Goal: Contribute content

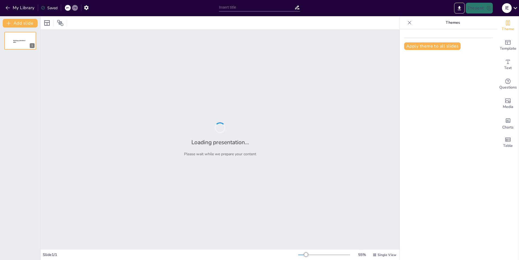
type input "Explorando el Mundo de los Animales Extintos"
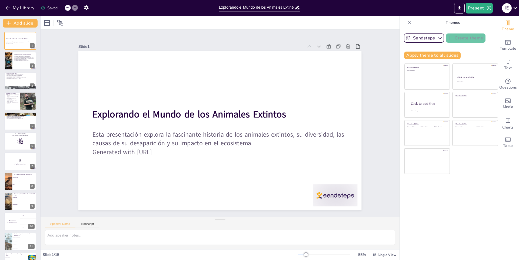
checkbox input "true"
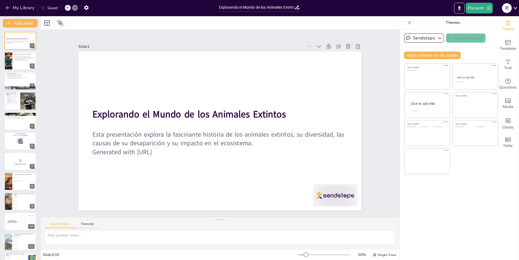
checkbox input "true"
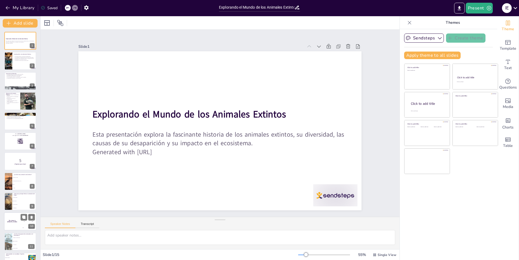
checkbox input "true"
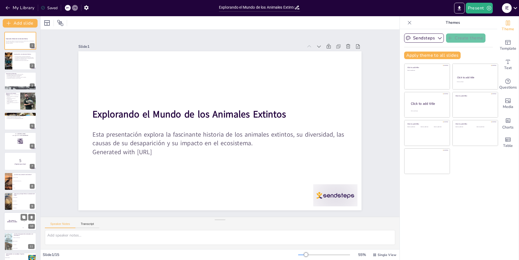
checkbox input "true"
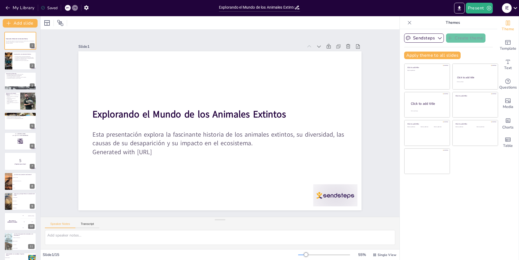
checkbox input "true"
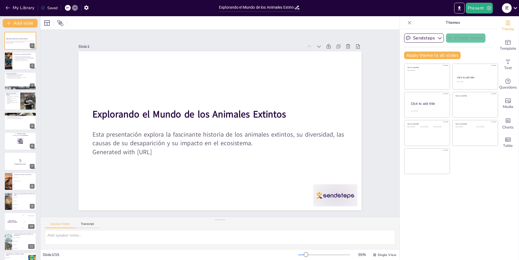
checkbox input "true"
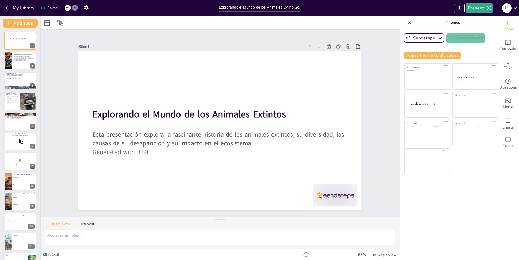
checkbox input "true"
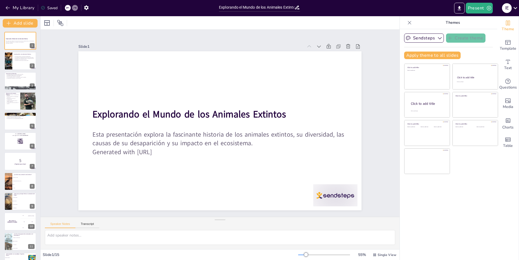
checkbox input "true"
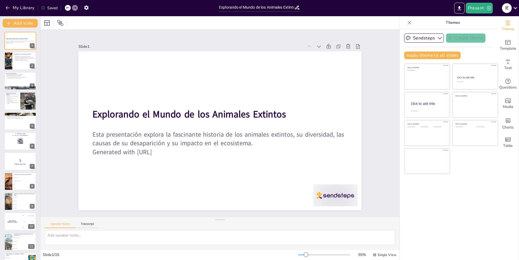
checkbox input "true"
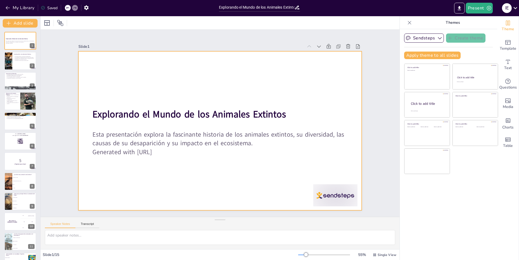
checkbox input "true"
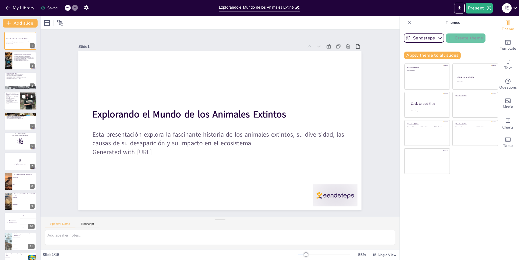
checkbox input "true"
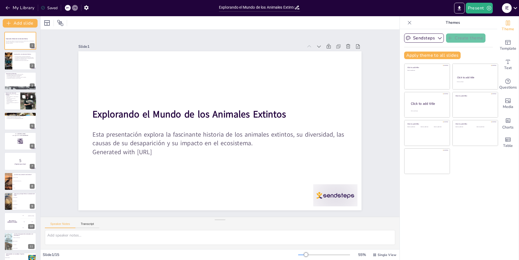
checkbox input "true"
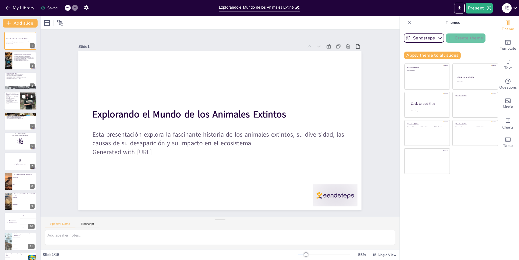
checkbox input "true"
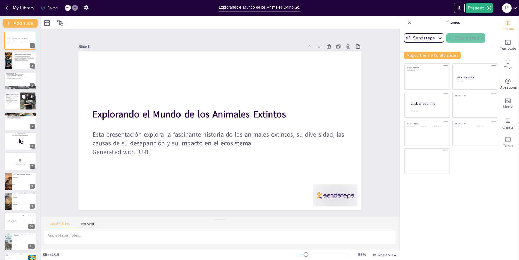
click at [22, 107] on div at bounding box center [28, 101] width 16 height 22
checkbox input "true"
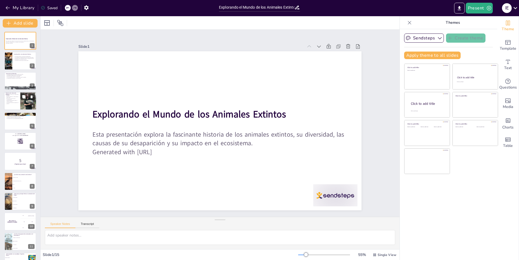
checkbox input "true"
type textarea "Lo ipsum dolors am con ad eli seddoeiu tem incididun ut laboreet dolorema. Al e…"
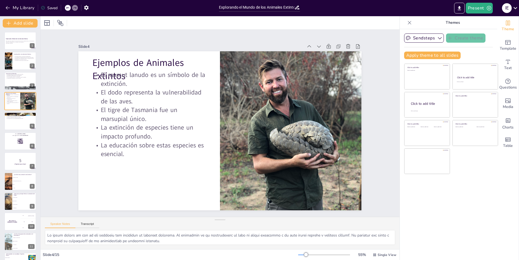
checkbox input "true"
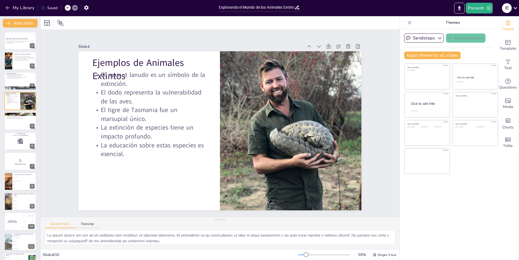
checkbox input "true"
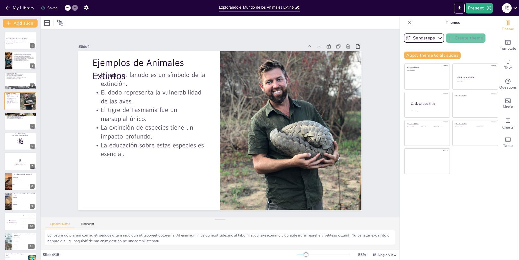
checkbox input "true"
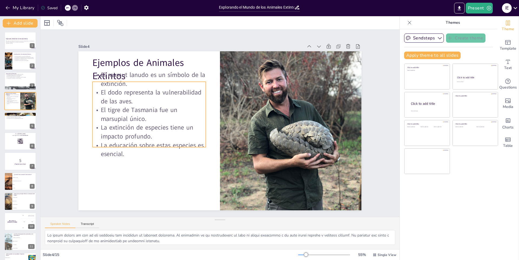
checkbox input "true"
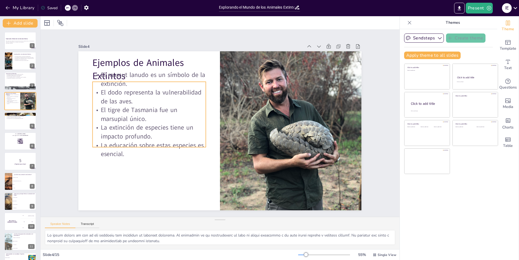
checkbox input "true"
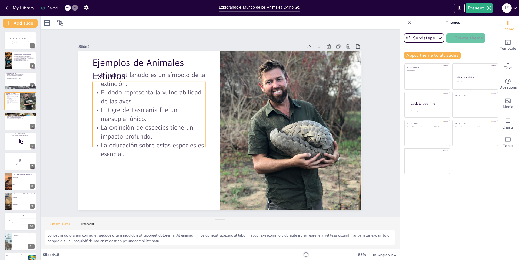
checkbox input "true"
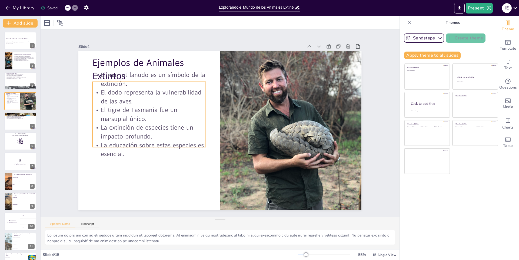
checkbox input "true"
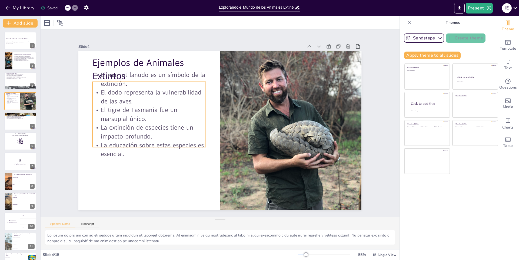
checkbox input "true"
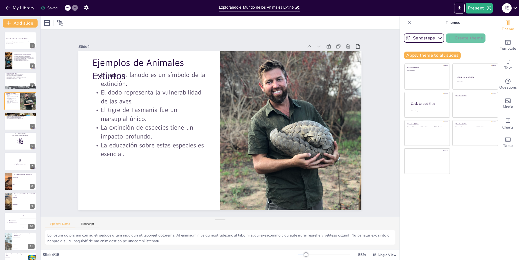
checkbox input "true"
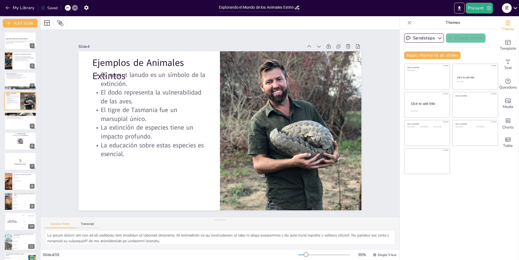
checkbox input "true"
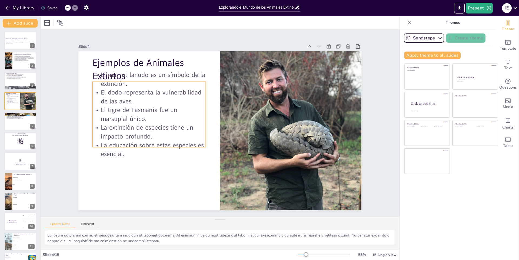
checkbox input "true"
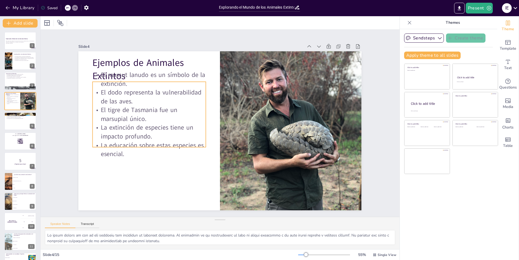
checkbox input "true"
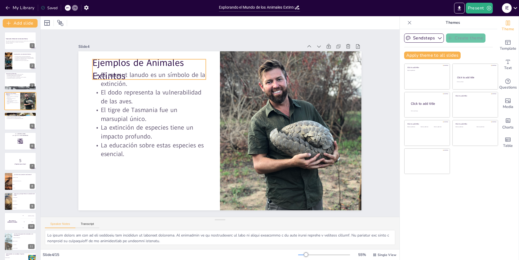
checkbox input "true"
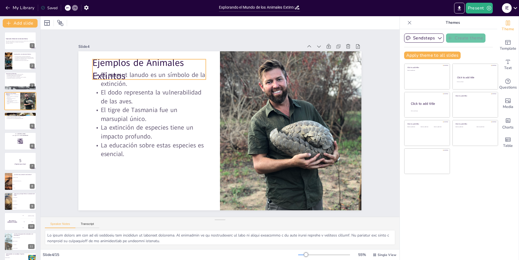
checkbox input "true"
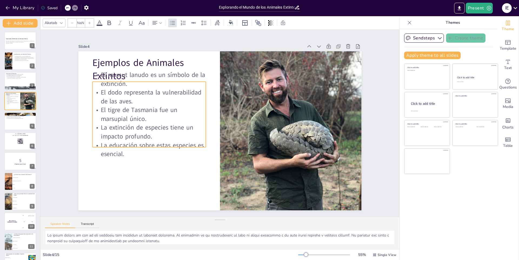
checkbox input "true"
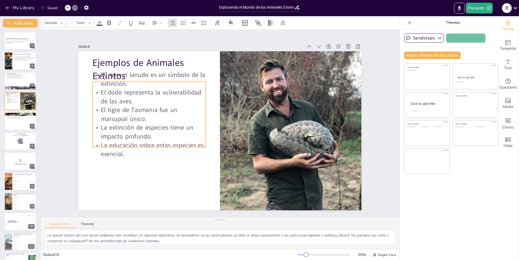
drag, startPoint x: 137, startPoint y: 98, endPoint x: 140, endPoint y: 132, distance: 34.1
click at [191, 142] on p "El dodo representa la vulnerabilidad de las aves." at bounding box center [217, 198] width 52 height 113
checkbox input "true"
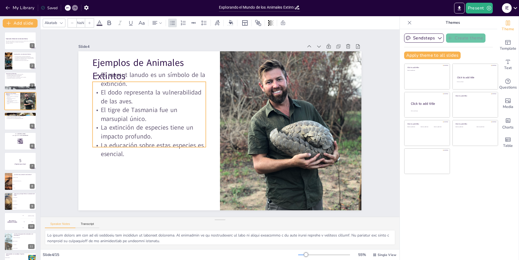
checkbox input "true"
type input "32"
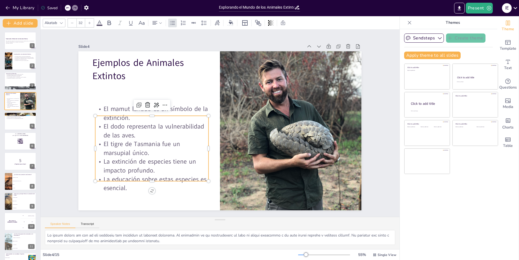
checkbox input "true"
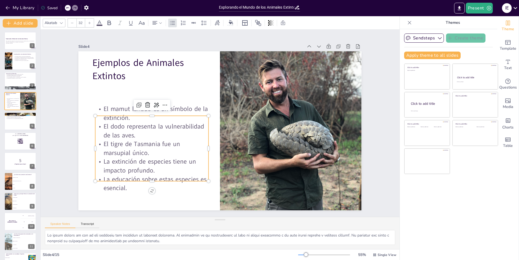
checkbox input "true"
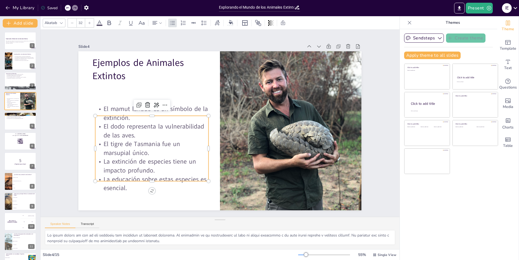
checkbox input "true"
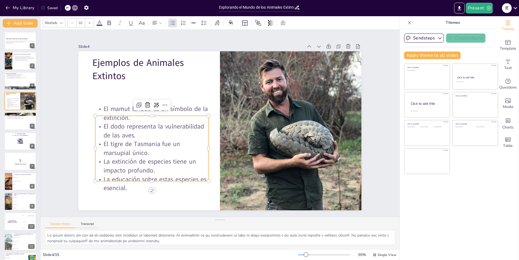
checkbox input "true"
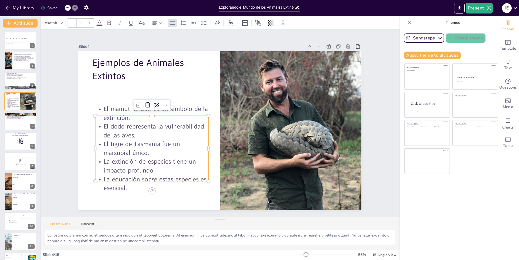
click at [168, 102] on div at bounding box center [216, 130] width 323 height 260
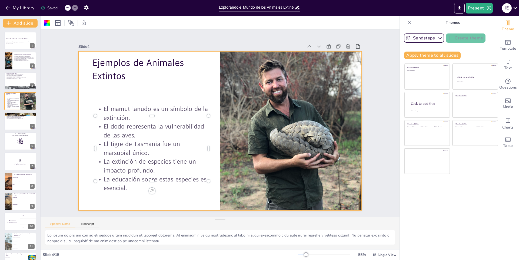
checkbox input "true"
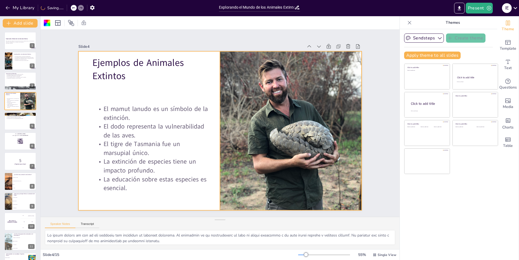
checkbox input "true"
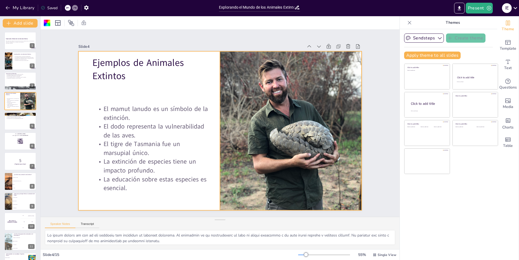
checkbox input "true"
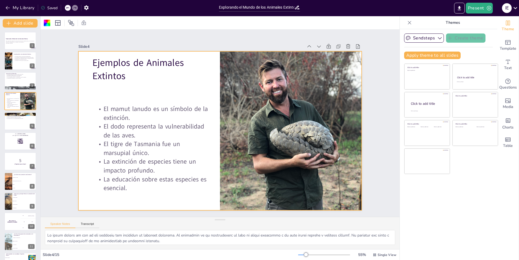
checkbox input "true"
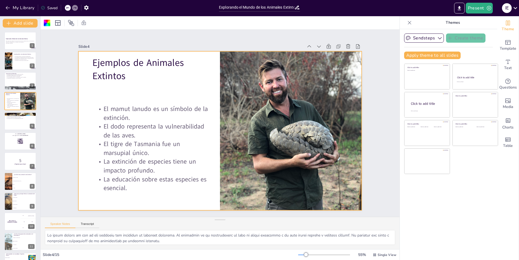
checkbox input "true"
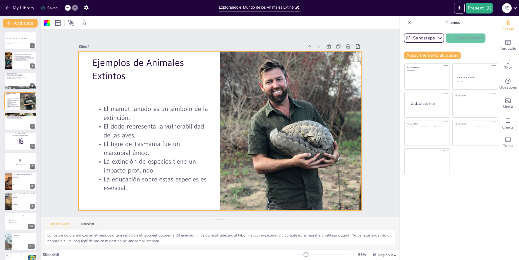
checkbox input "true"
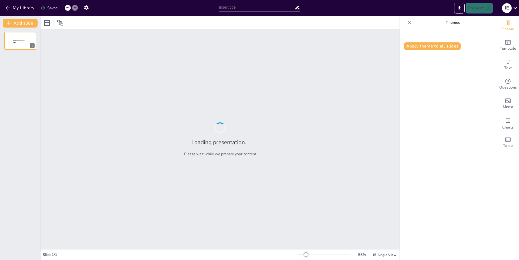
type input "Impacto del 'Italian Brainrot' en la Comunicación y el Comportamiento Social"
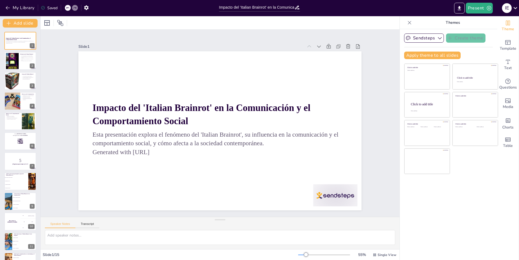
checkbox input "true"
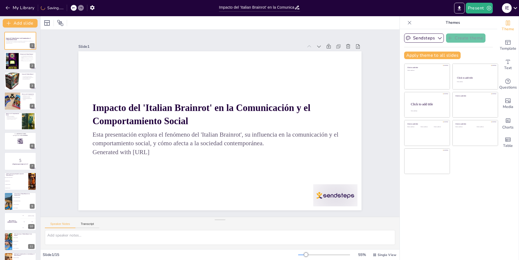
checkbox input "true"
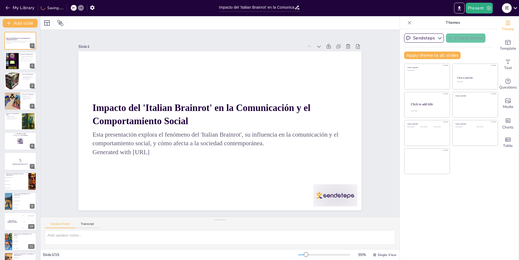
checkbox input "true"
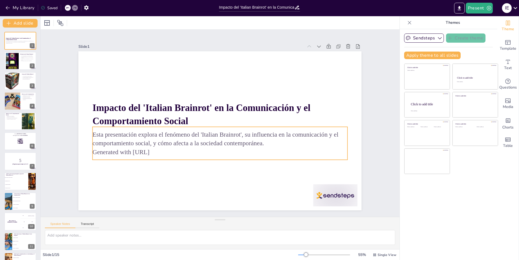
checkbox input "true"
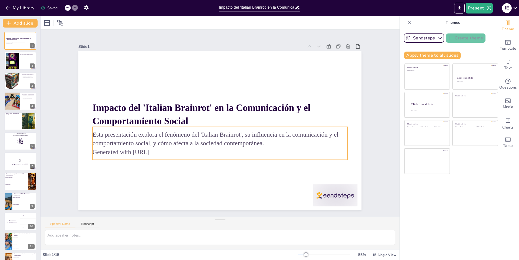
checkbox input "true"
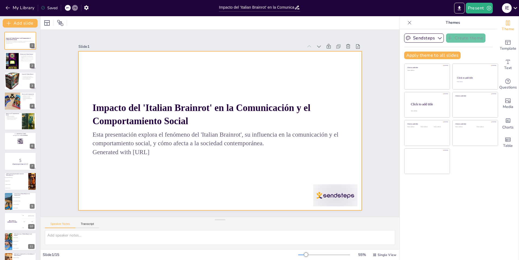
checkbox input "true"
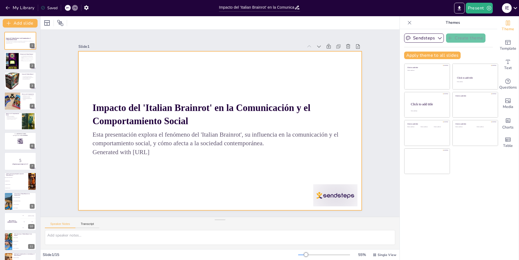
checkbox input "true"
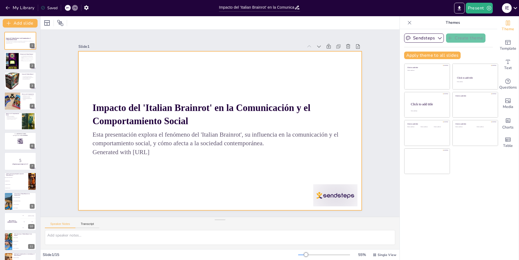
checkbox input "true"
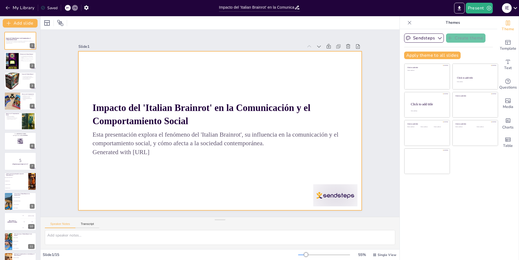
checkbox input "true"
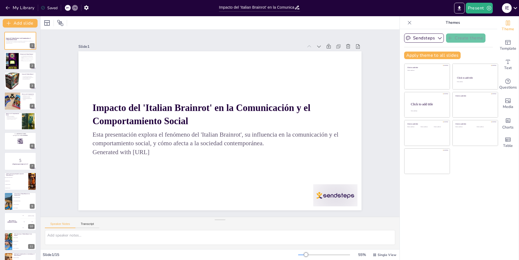
checkbox input "true"
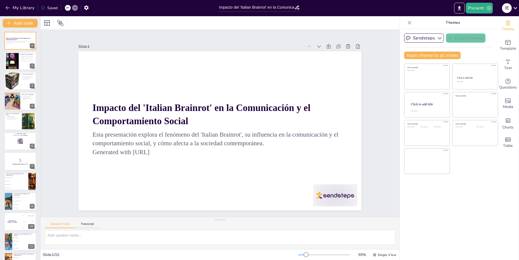
checkbox input "true"
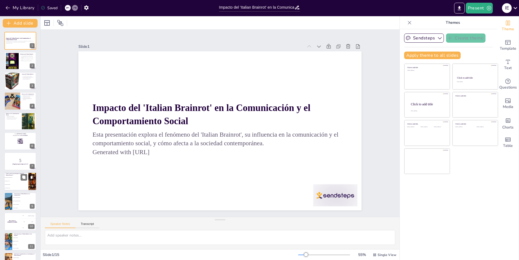
checkbox input "true"
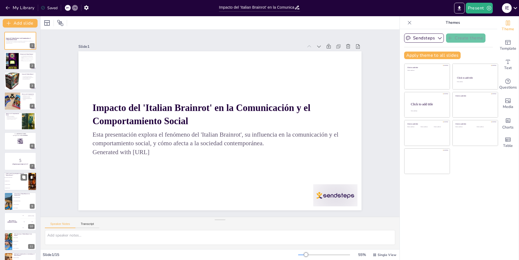
checkbox input "true"
click at [18, 186] on li "Contenidos profundos" at bounding box center [16, 185] width 24 height 4
checkbox input "true"
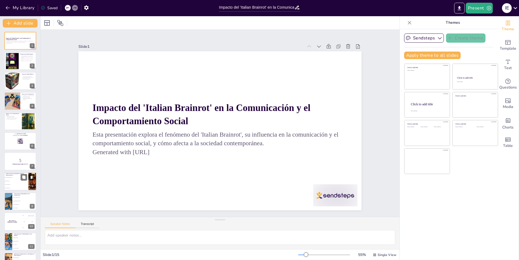
checkbox input "true"
type textarea "La respuesta correcta es "Uso excesivo de redes sociales". Este factor ha sido …"
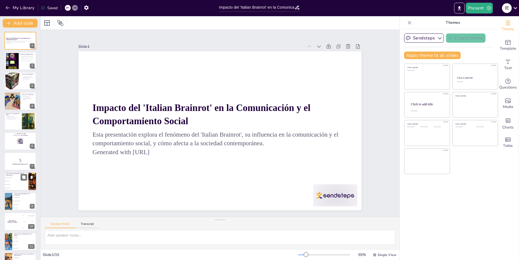
checkbox input "true"
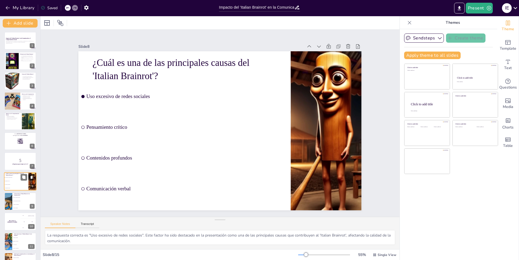
scroll to position [38, 0]
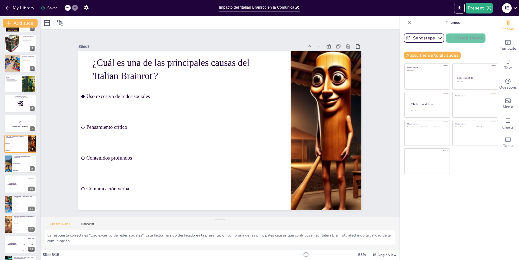
checkbox input "true"
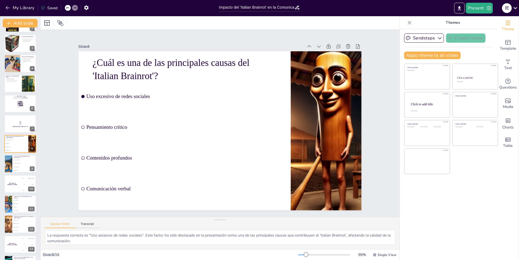
checkbox input "true"
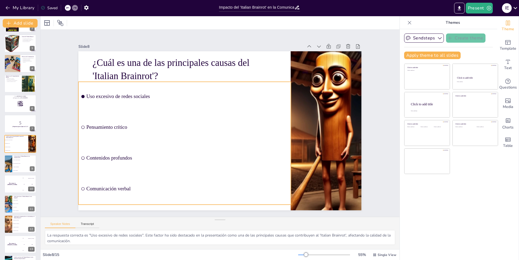
checkbox input "true"
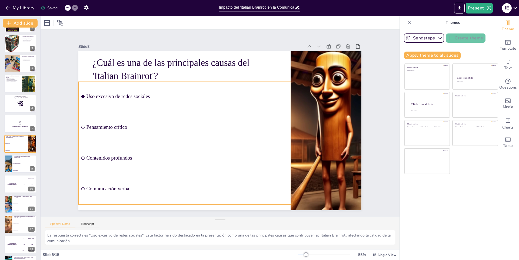
checkbox input "true"
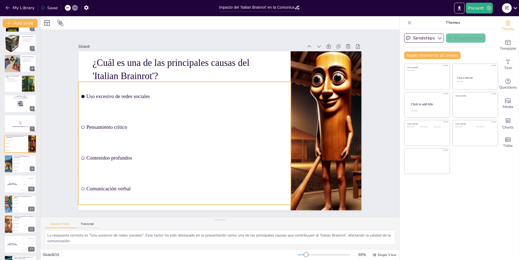
checkbox input "true"
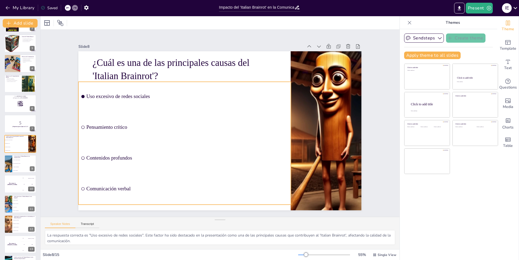
checkbox input "true"
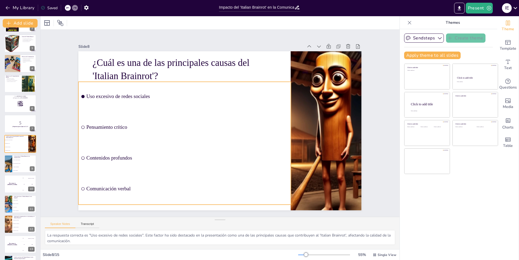
checkbox input "true"
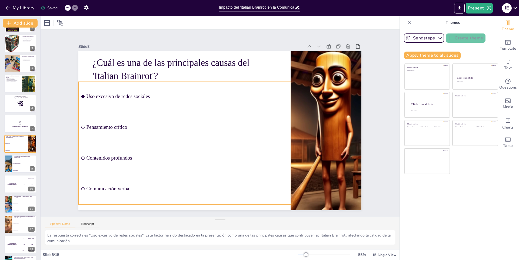
checkbox input "true"
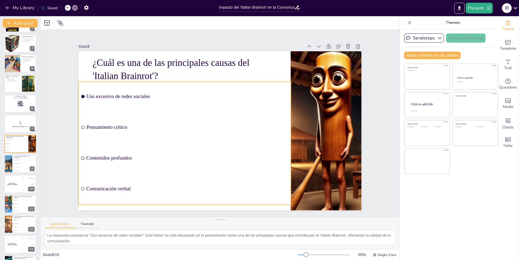
checkbox input "true"
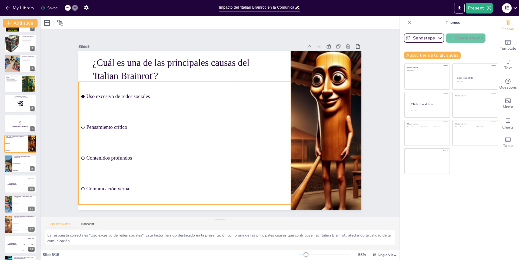
checkbox input "true"
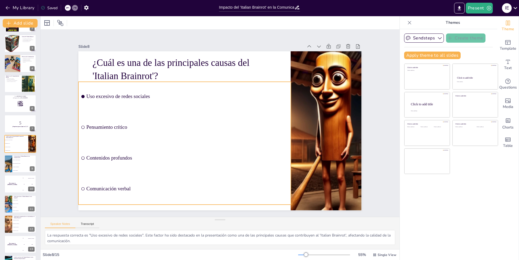
checkbox input "true"
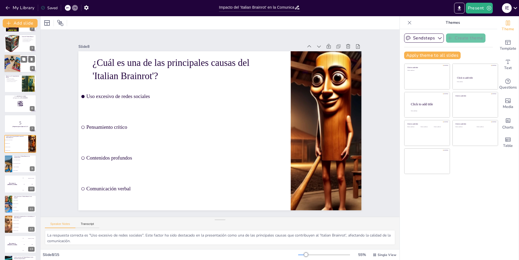
checkbox input "true"
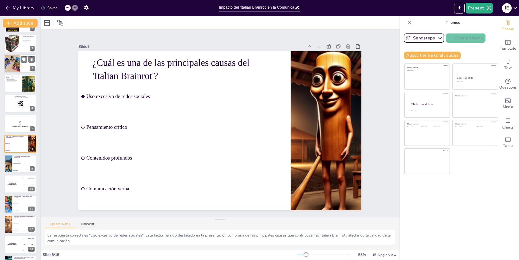
checkbox input "true"
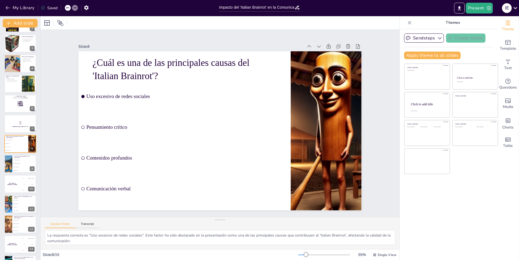
checkbox input "true"
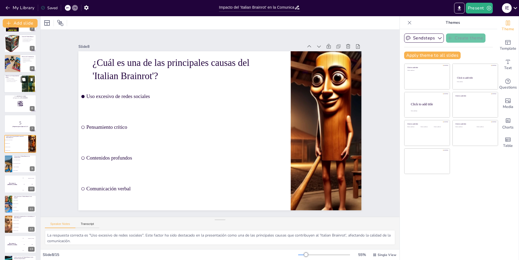
checkbox input "true"
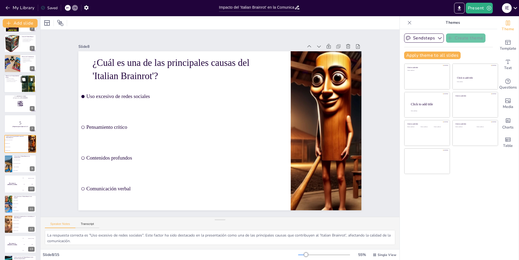
checkbox input "true"
click at [18, 89] on div at bounding box center [20, 84] width 32 height 18
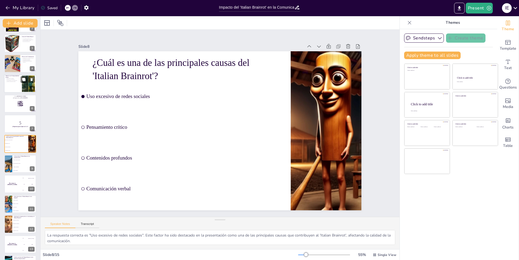
checkbox input "true"
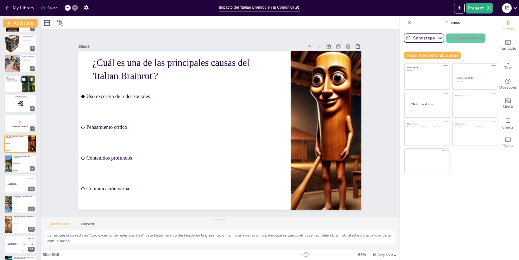
type textarea "Este punto subraya cómo el 'Italian Brainrot' puede disminuir la empatía en la …"
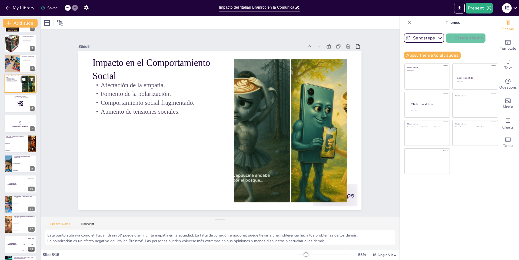
scroll to position [0, 0]
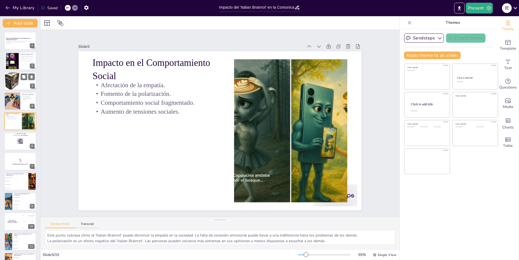
checkbox input "true"
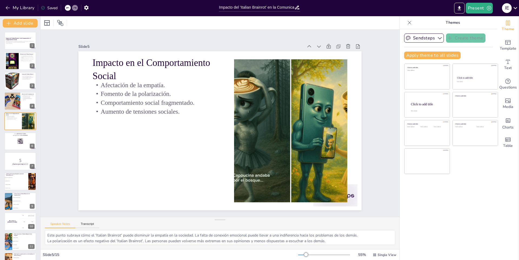
checkbox input "true"
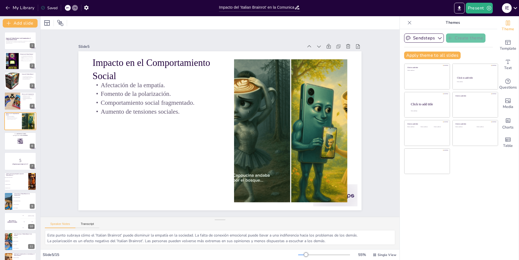
checkbox input "true"
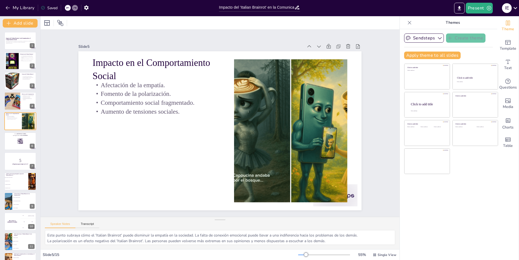
checkbox input "true"
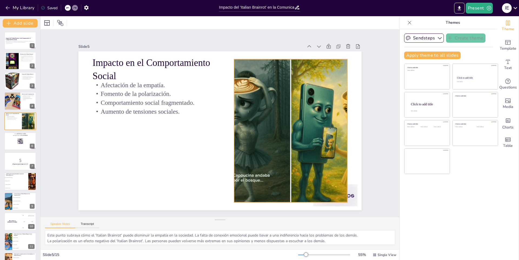
checkbox input "true"
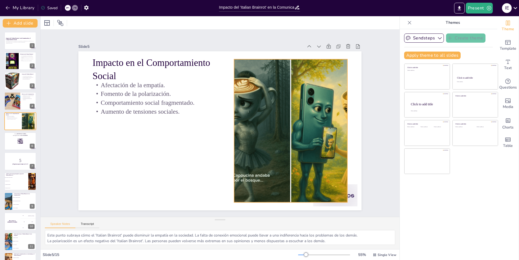
checkbox input "true"
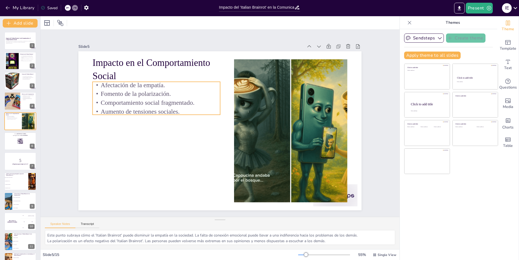
checkbox input "true"
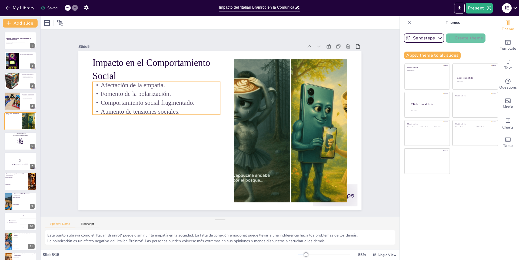
checkbox input "true"
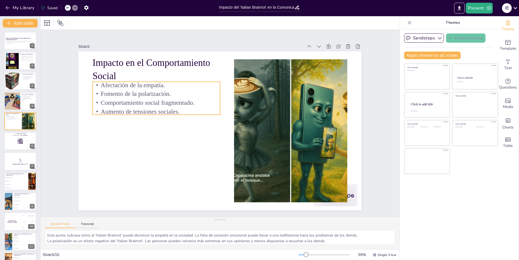
checkbox input "true"
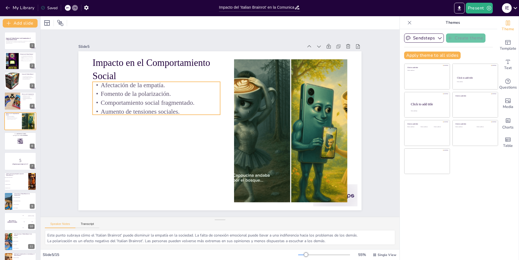
checkbox input "true"
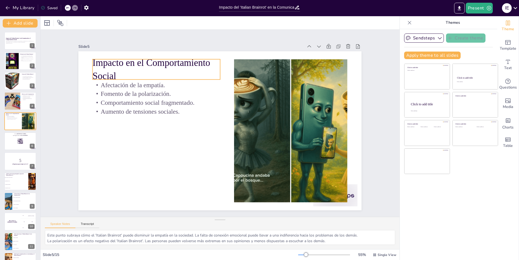
checkbox input "true"
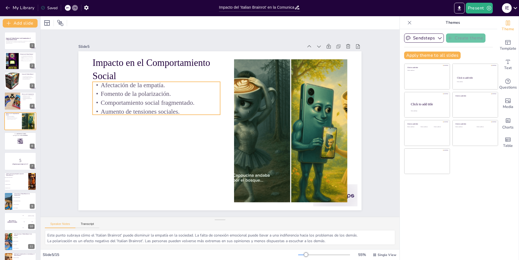
checkbox input "true"
click at [18, 207] on li "Fomenta la empatía" at bounding box center [24, 209] width 24 height 4
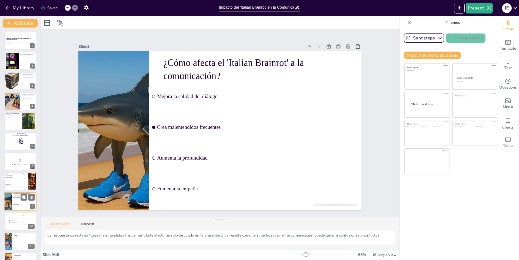
scroll to position [58, 0]
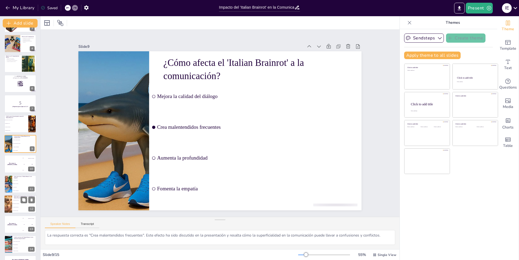
click at [21, 205] on li "Comunicación superficial" at bounding box center [24, 204] width 24 height 4
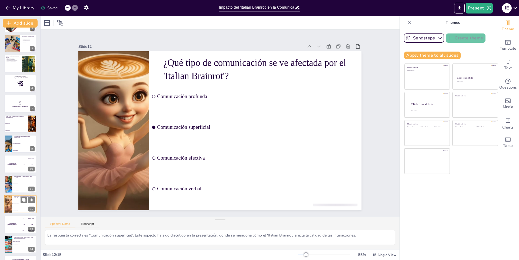
scroll to position [75, 0]
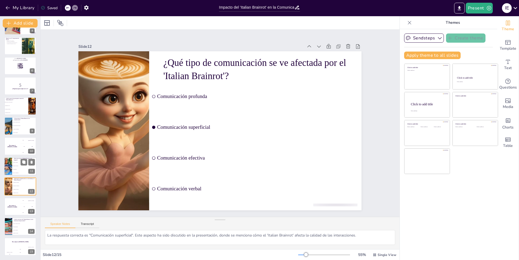
click at [9, 162] on div at bounding box center [8, 166] width 32 height 18
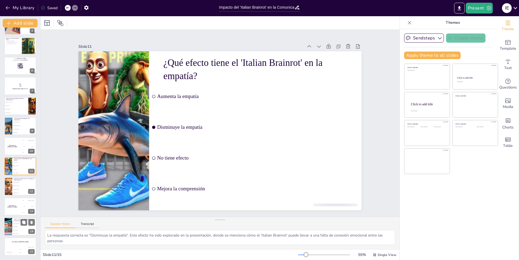
click at [17, 228] on li "Crea malentendidos" at bounding box center [24, 226] width 24 height 3
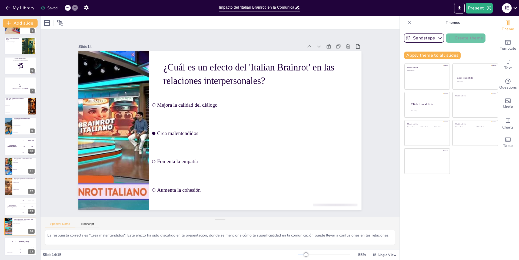
scroll to position [0, 0]
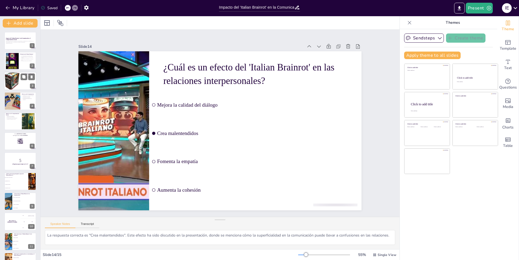
click at [17, 84] on div at bounding box center [12, 81] width 18 height 18
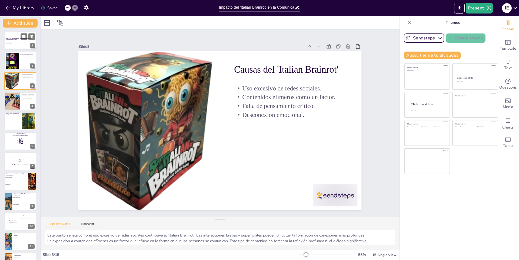
click at [18, 35] on div at bounding box center [20, 41] width 32 height 18
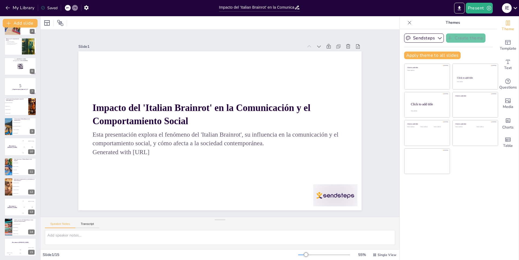
scroll to position [75, 0]
click at [25, 109] on span "Contenidos profundos" at bounding box center [16, 109] width 23 height 1
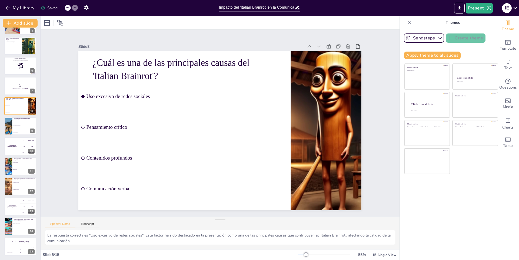
scroll to position [38, 0]
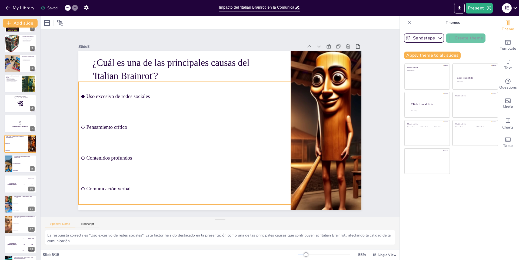
click at [95, 121] on li "Pensamiento crítico" at bounding box center [184, 116] width 211 height 94
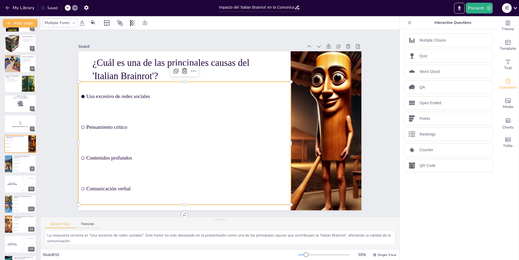
click at [112, 126] on ul "Uso excesivo de redes sociales Pensamiento crítico Contenidos profundos Comunic…" at bounding box center [224, 83] width 224 height 244
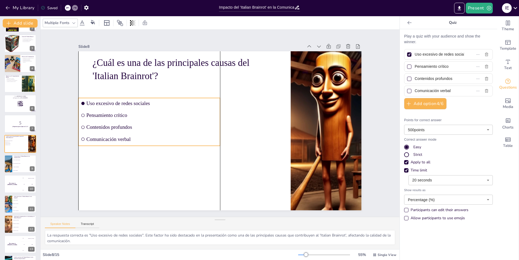
drag, startPoint x: 102, startPoint y: 105, endPoint x: 103, endPoint y: 125, distance: 20.0
click at [103, 125] on li "Contenidos profundos" at bounding box center [149, 127] width 142 height 11
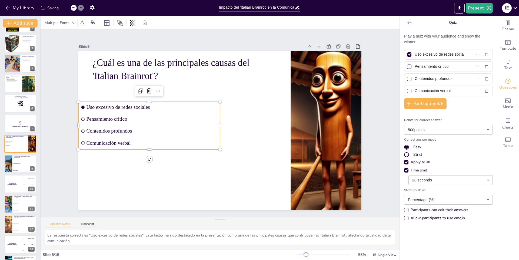
click at [81, 118] on input "checkbox" at bounding box center [83, 117] width 4 height 4
